Goal: Register for event/course

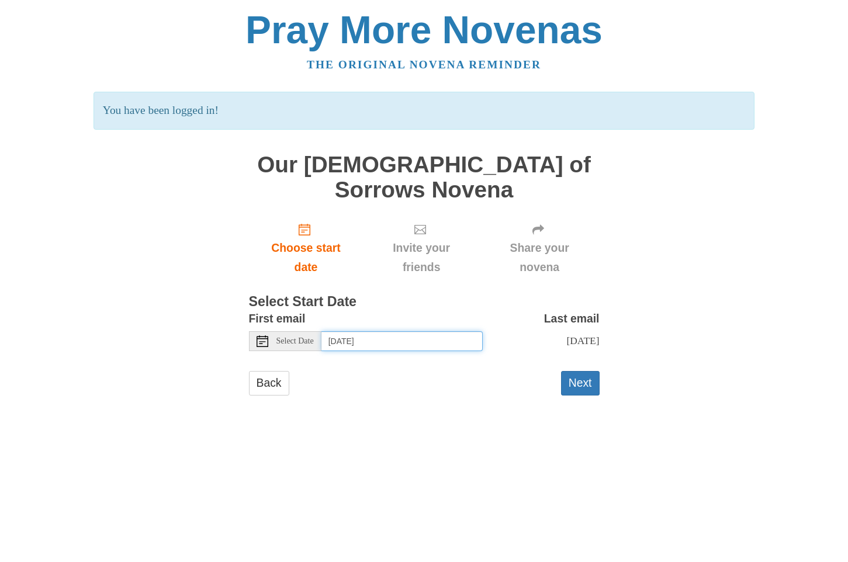
click at [368, 331] on input "Tuesday, September 2nd" at bounding box center [402, 341] width 161 height 20
click at [365, 331] on input "[DATE]" at bounding box center [402, 341] width 161 height 20
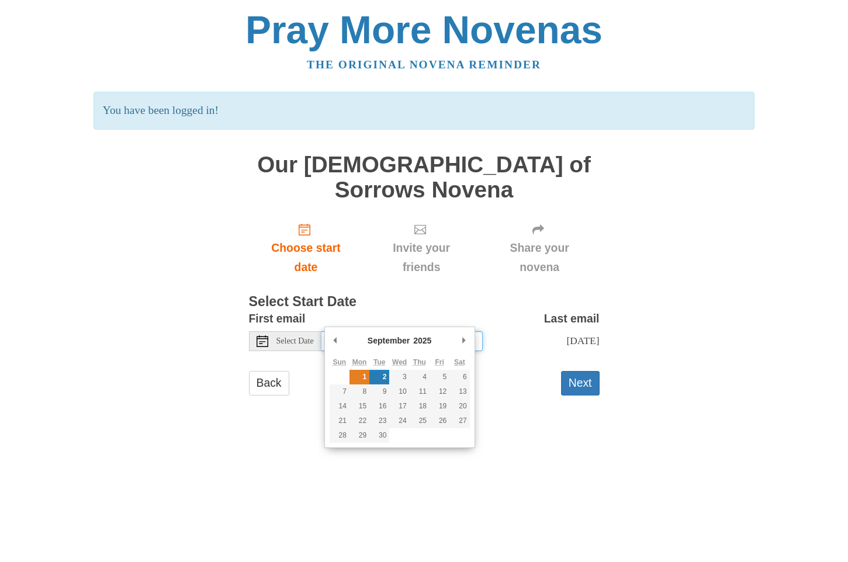
type input "Monday, September 1st"
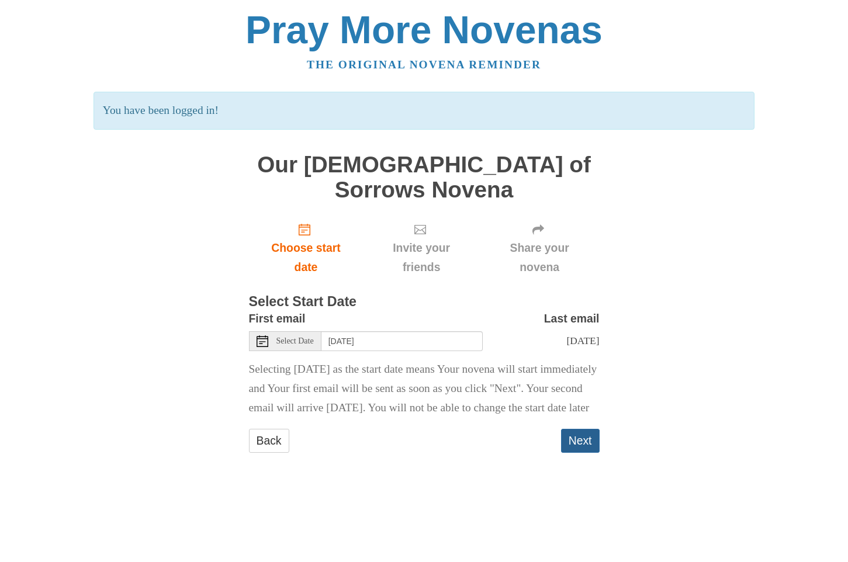
click at [579, 445] on button "Next" at bounding box center [580, 441] width 39 height 24
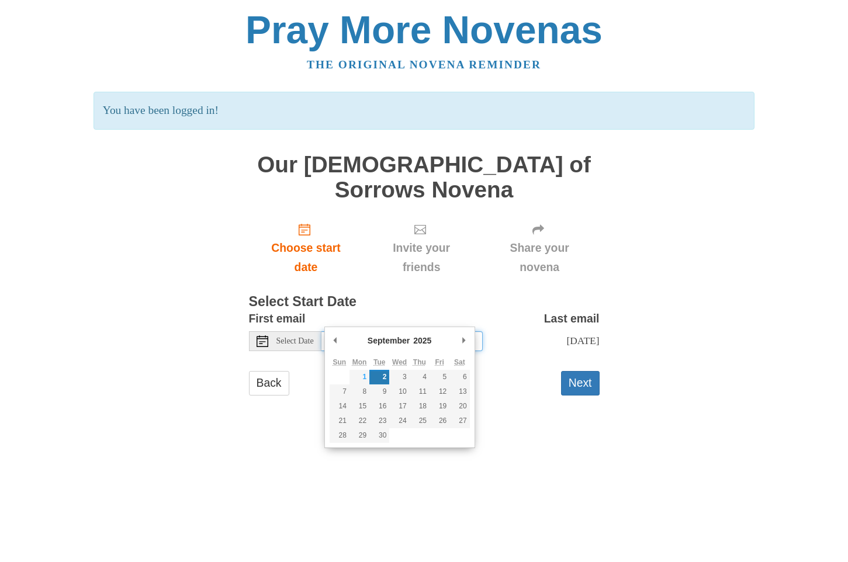
click at [355, 331] on input "[DATE]" at bounding box center [402, 341] width 161 height 20
type input "[DATE]"
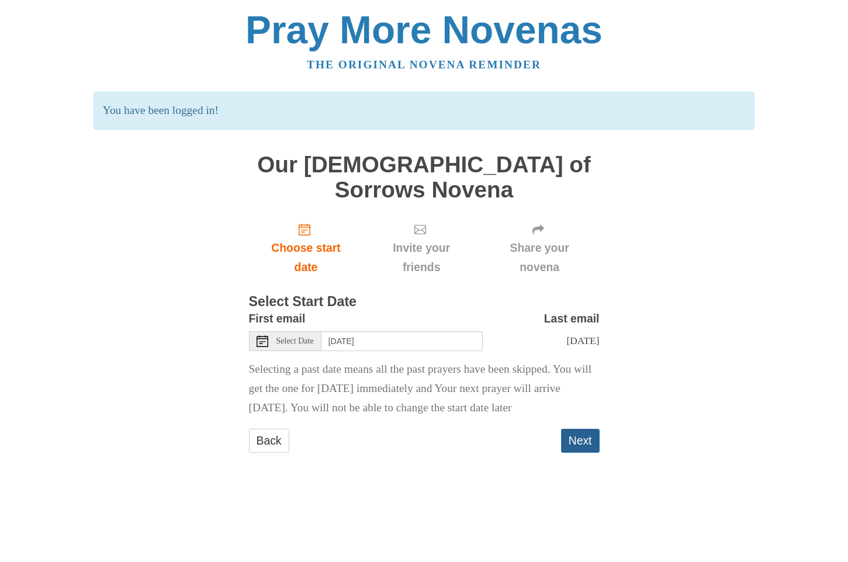
click at [573, 429] on button "Next" at bounding box center [580, 441] width 39 height 24
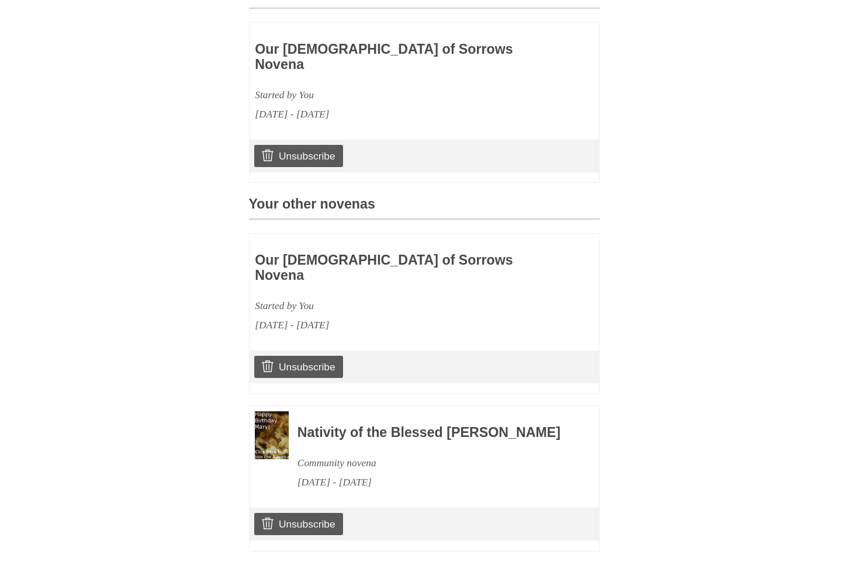
scroll to position [366, 0]
